Goal: Task Accomplishment & Management: Manage account settings

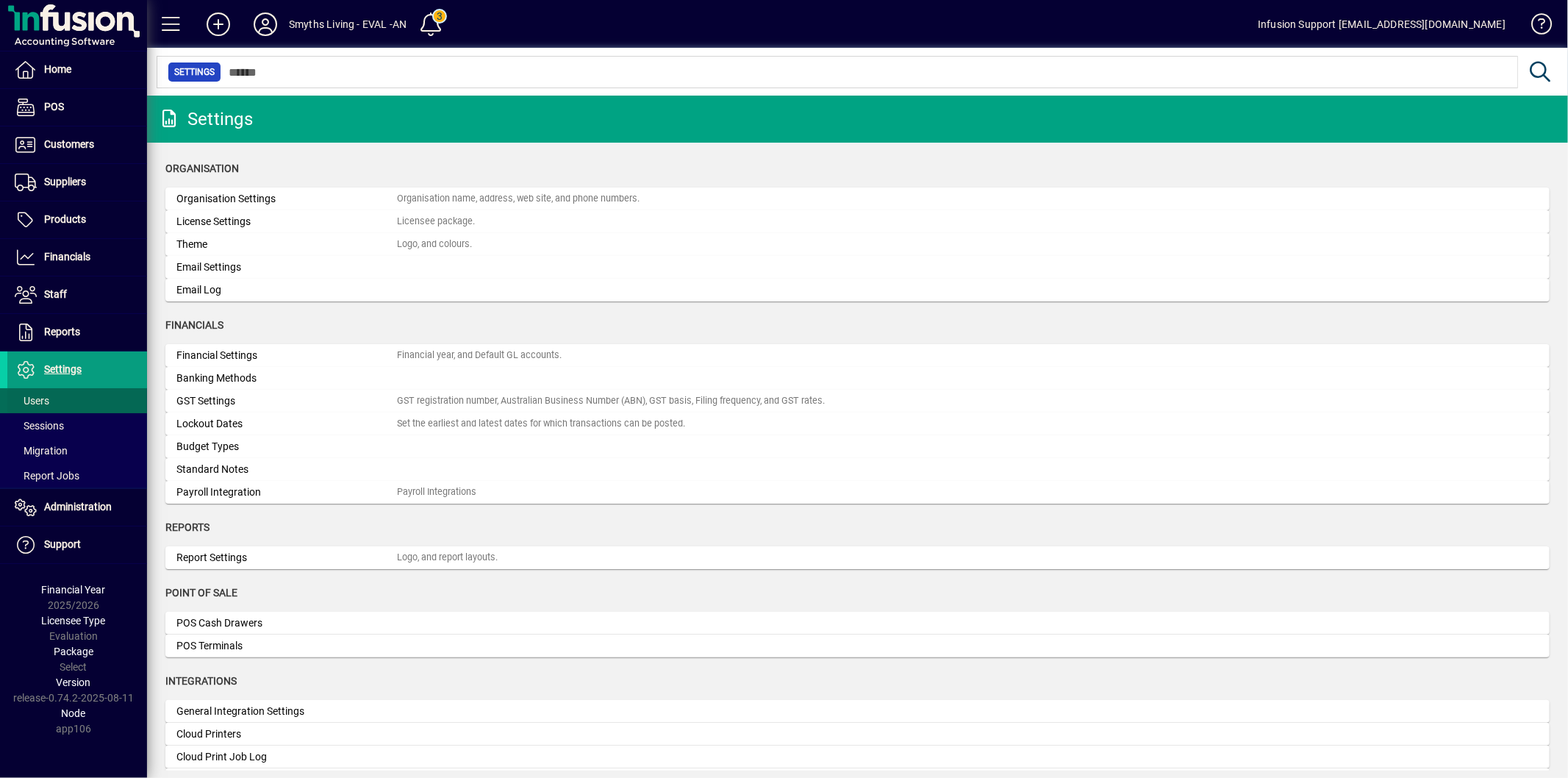
click at [55, 403] on span at bounding box center [77, 401] width 140 height 35
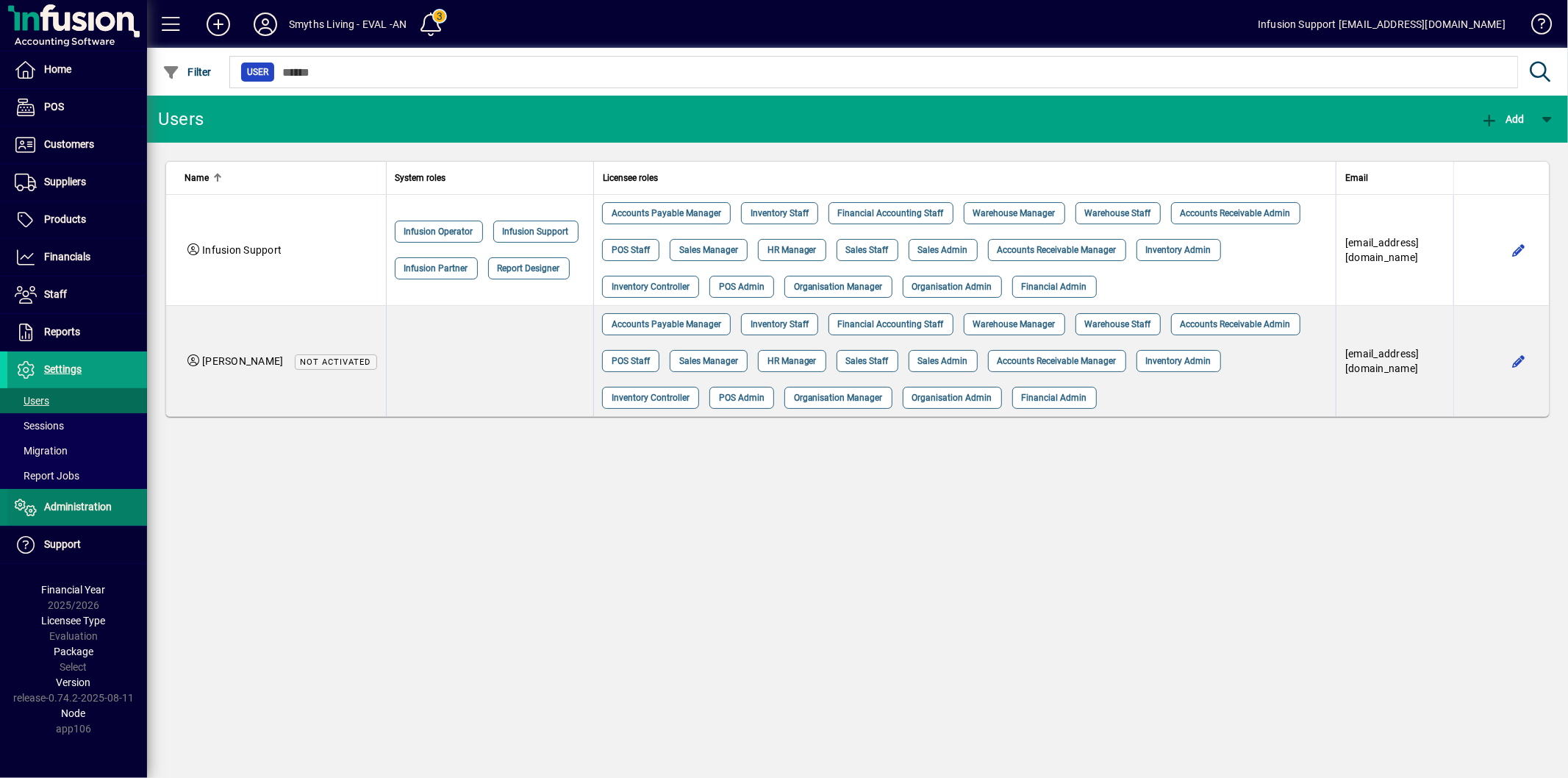
click at [57, 503] on span "Administration" at bounding box center [78, 507] width 68 height 12
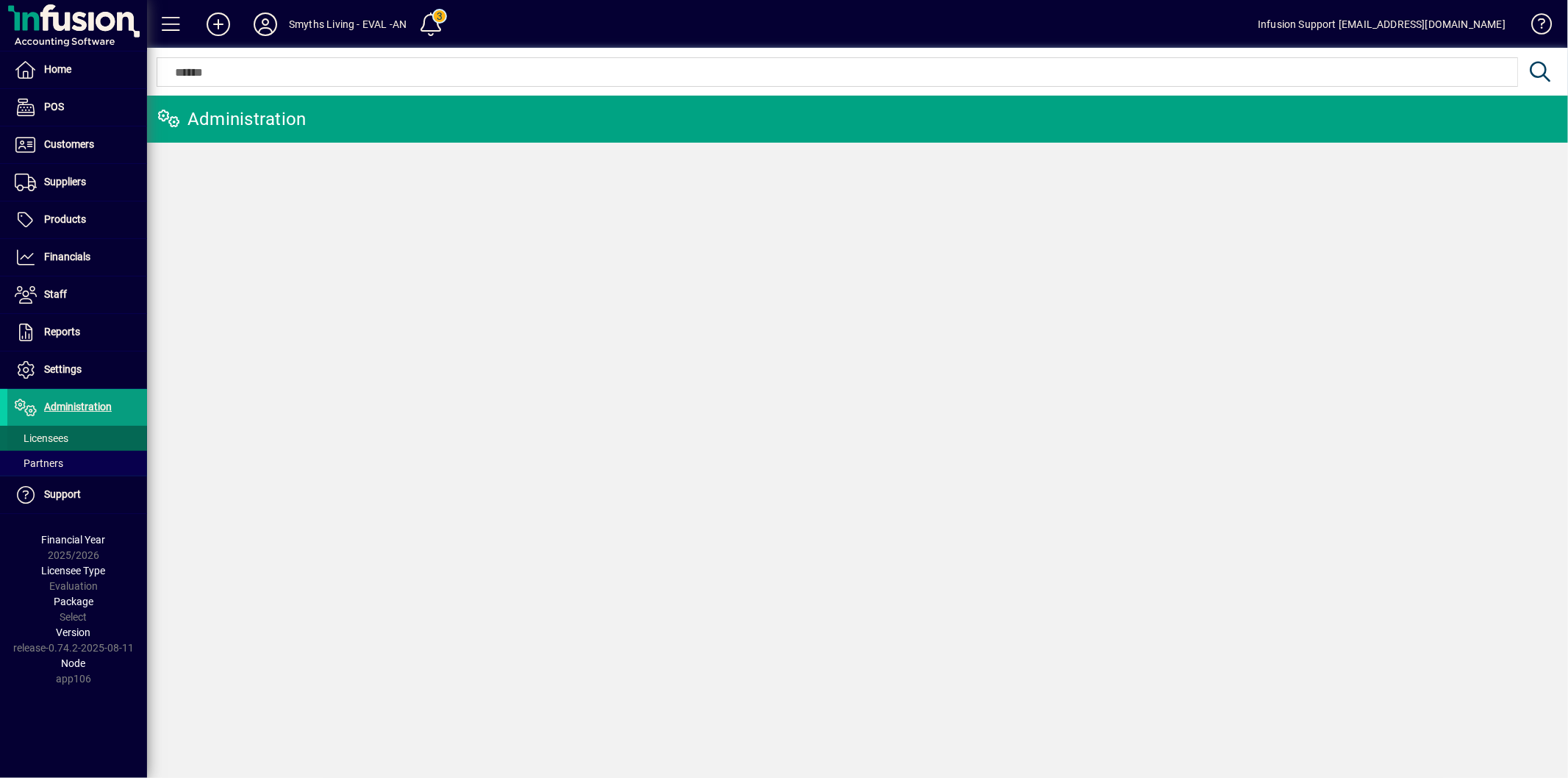
click at [75, 435] on span at bounding box center [77, 438] width 140 height 35
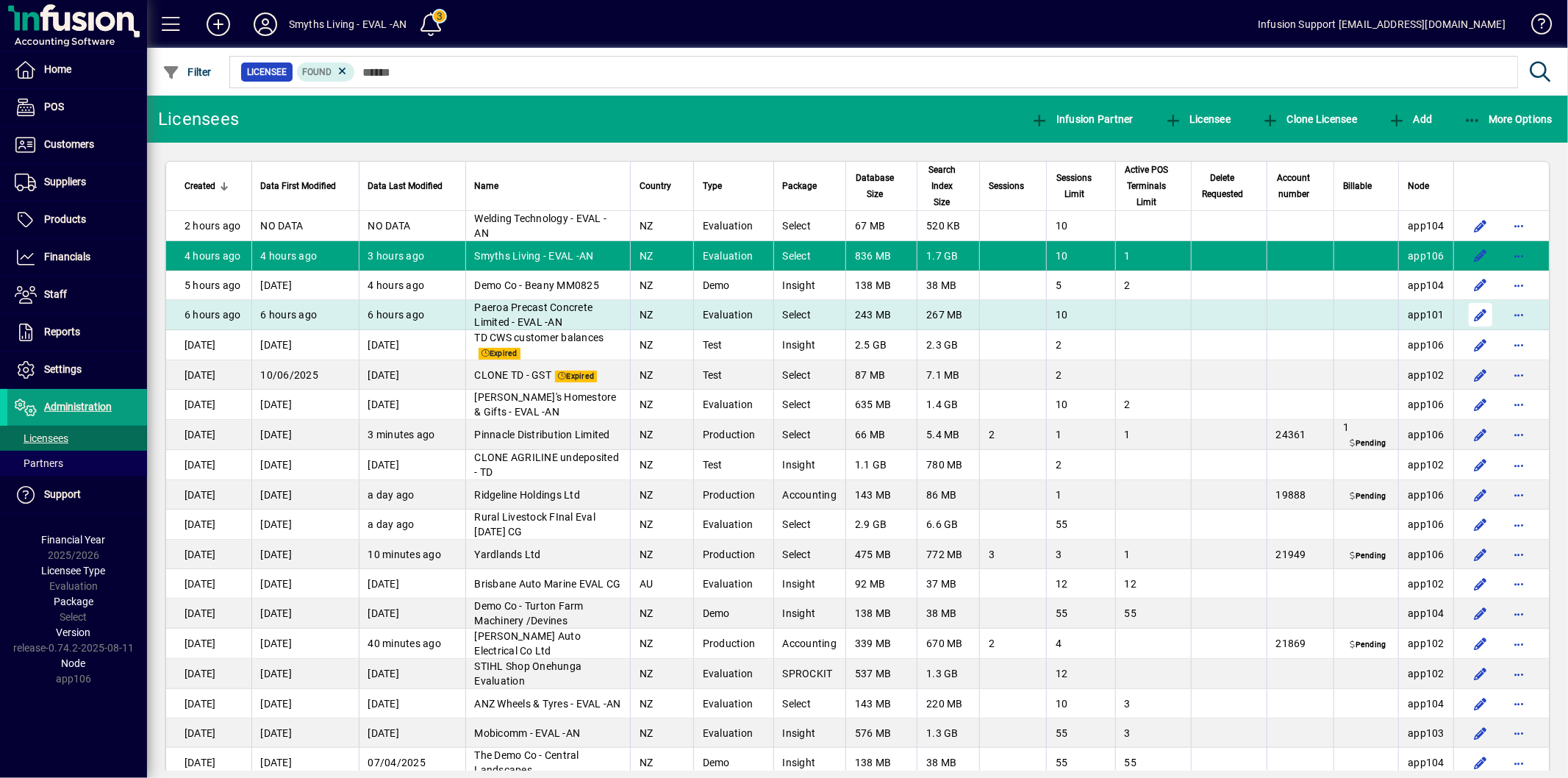
click at [1513, 324] on span "button" at bounding box center [1519, 315] width 35 height 35
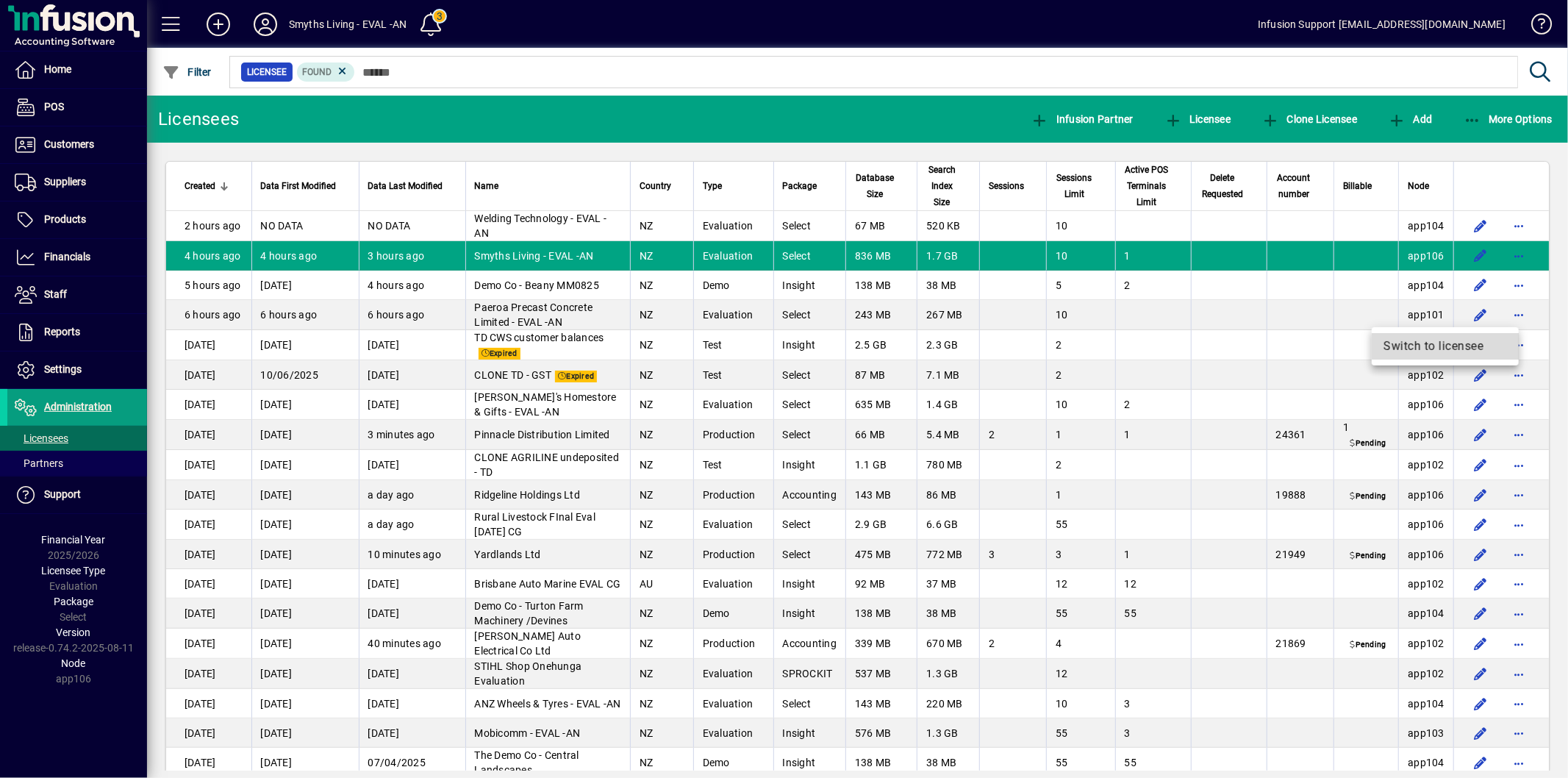
click at [1435, 341] on span "Switch to licensee" at bounding box center [1446, 346] width 124 height 17
